Goal: Find specific page/section: Find specific page/section

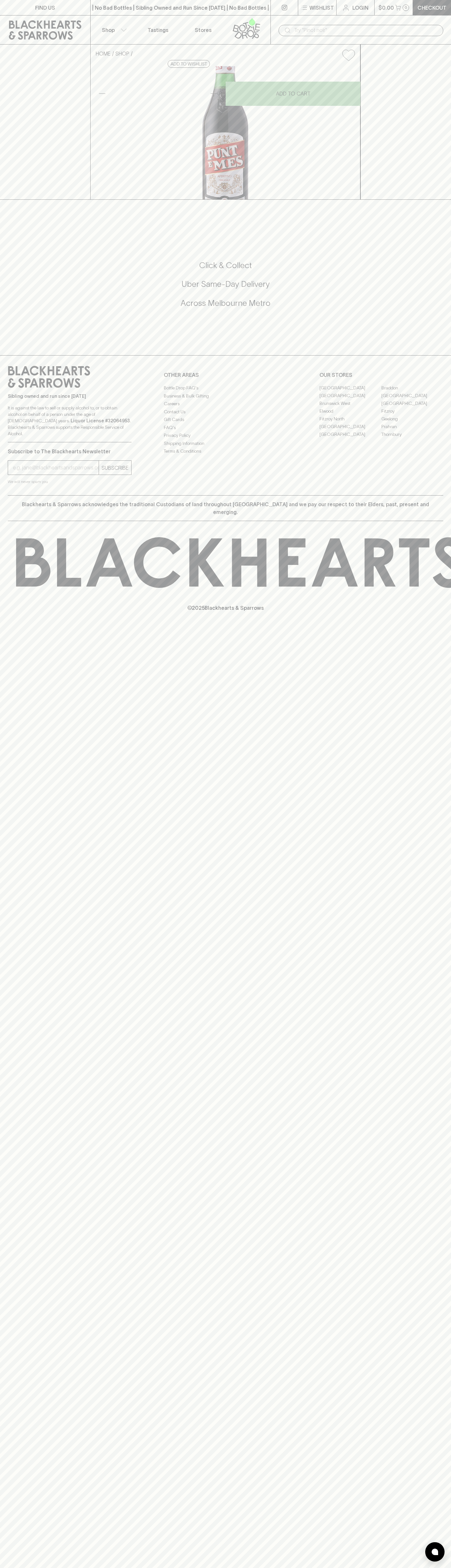
click at [427, 1295] on div "FIND US | No Bad Bottles | Sibling Owned and Run Since 2006 | No Bad Bottles | …" at bounding box center [226, 784] width 451 height 1568
click at [32, 1568] on html "FIND US | No Bad Bottles | Sibling Owned and Run Since 2006 | No Bad Bottles | …" at bounding box center [226, 784] width 451 height 1568
click at [25, 826] on div "FIND US | No Bad Bottles | Sibling Owned and Run Since 2006 | No Bad Bottles | …" at bounding box center [226, 784] width 451 height 1568
